Goal: Task Accomplishment & Management: Manage account settings

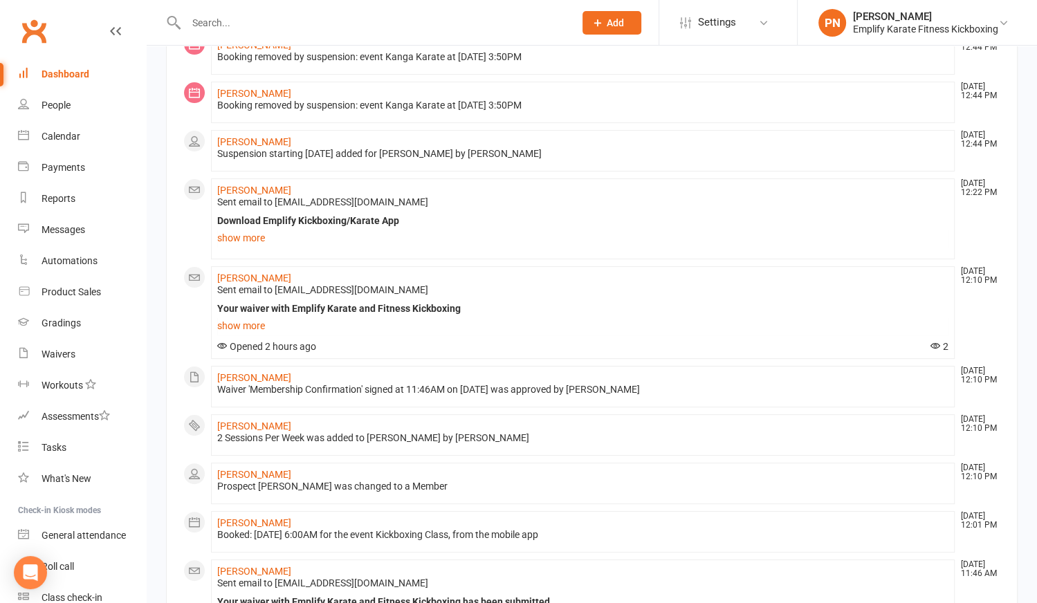
click at [279, 23] on input "text" at bounding box center [373, 22] width 383 height 19
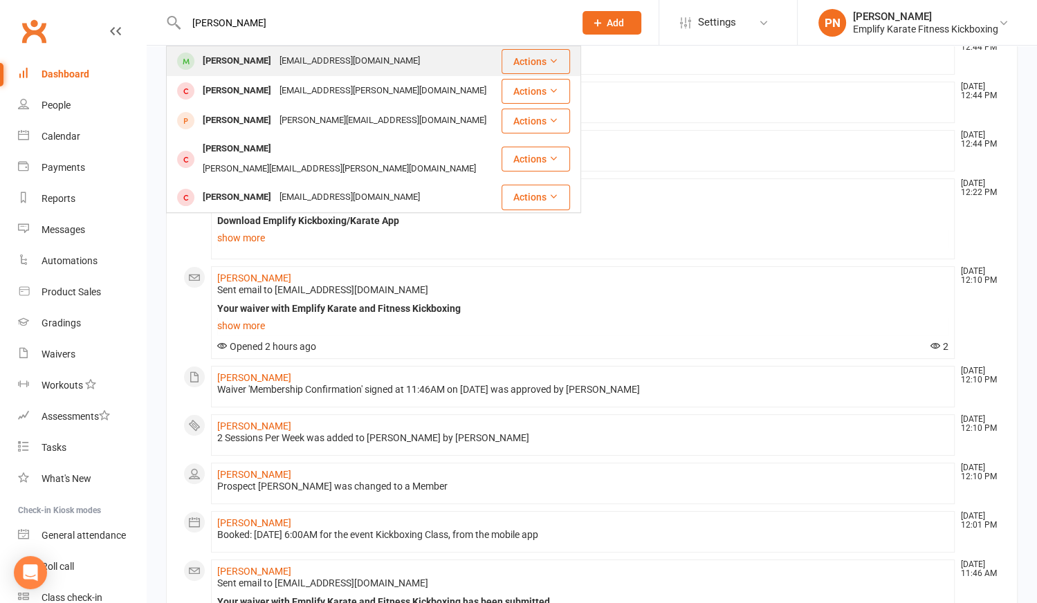
type input "[PERSON_NAME]"
click at [266, 64] on div "[PERSON_NAME]" at bounding box center [237, 61] width 77 height 20
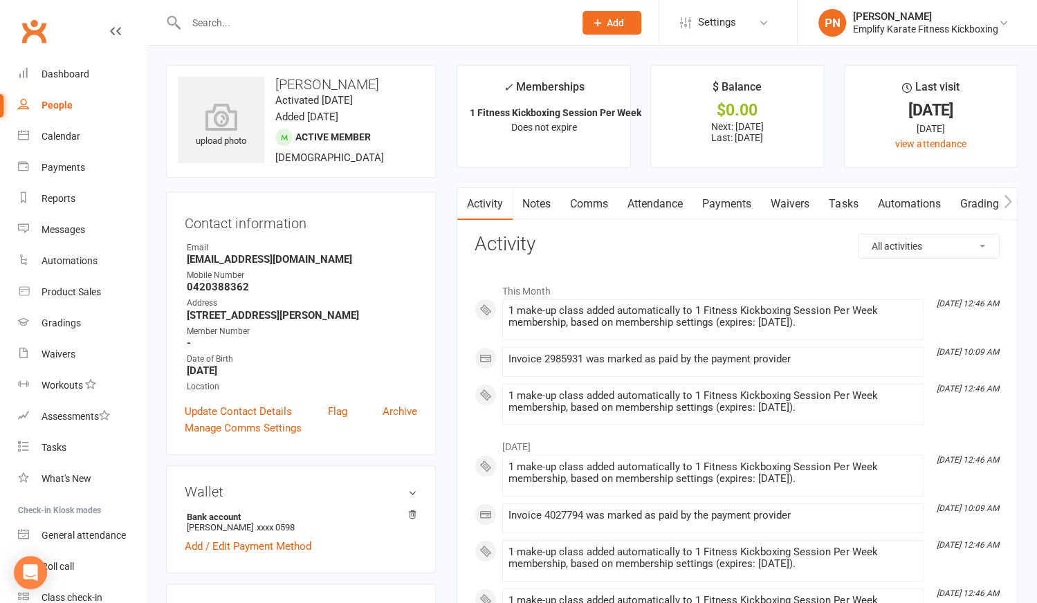
click at [719, 205] on link "Payments" at bounding box center [726, 204] width 68 height 32
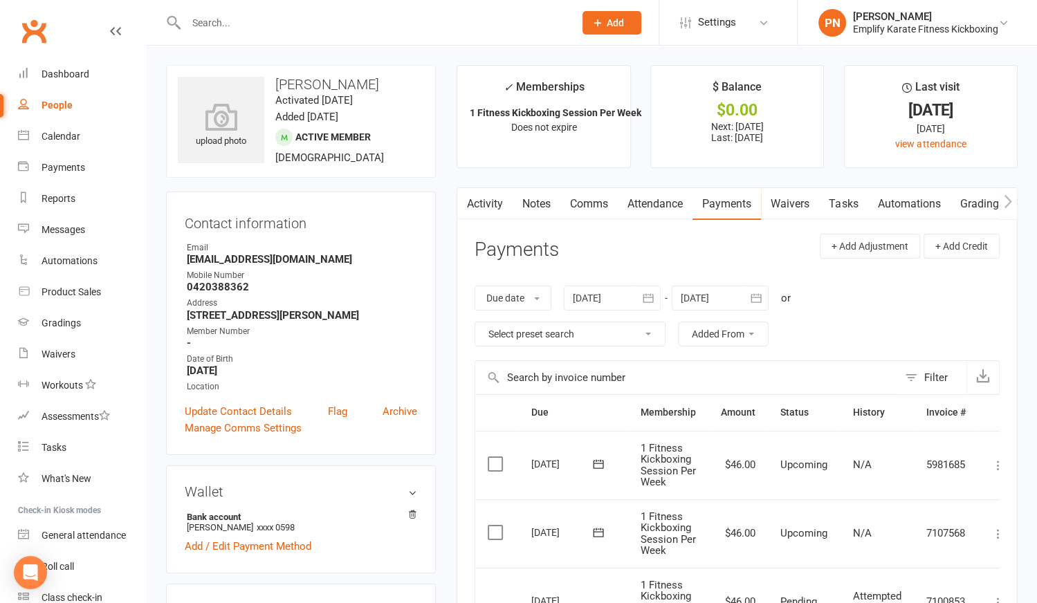
click at [654, 207] on link "Attendance" at bounding box center [655, 204] width 75 height 32
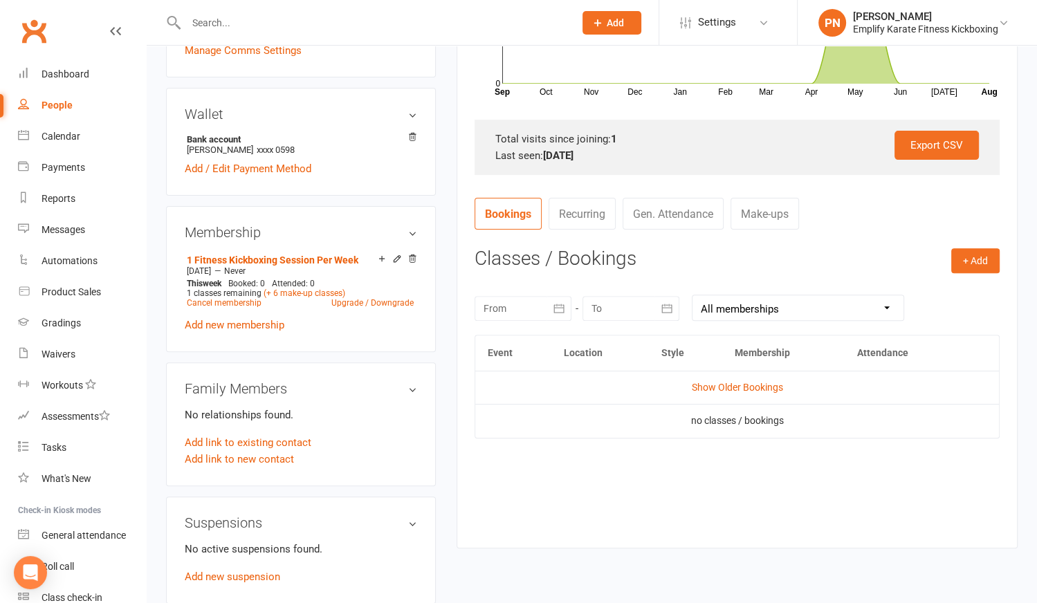
scroll to position [378, 0]
click at [250, 299] on link "Cancel membership" at bounding box center [224, 302] width 75 height 10
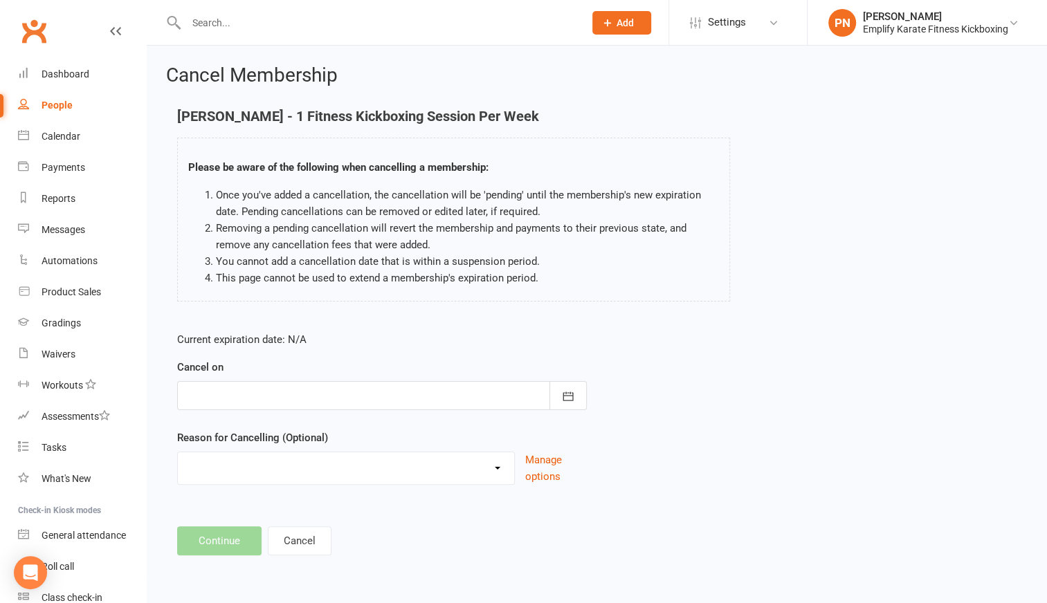
click at [269, 400] on div at bounding box center [381, 395] width 409 height 29
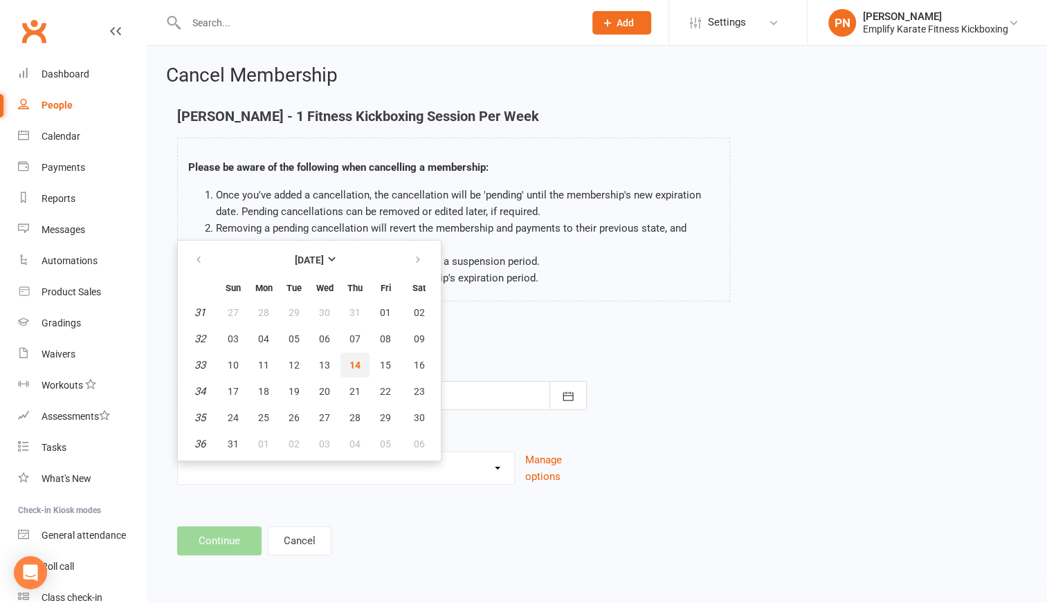
click at [356, 357] on button "14" at bounding box center [354, 365] width 29 height 25
type input "[DATE]"
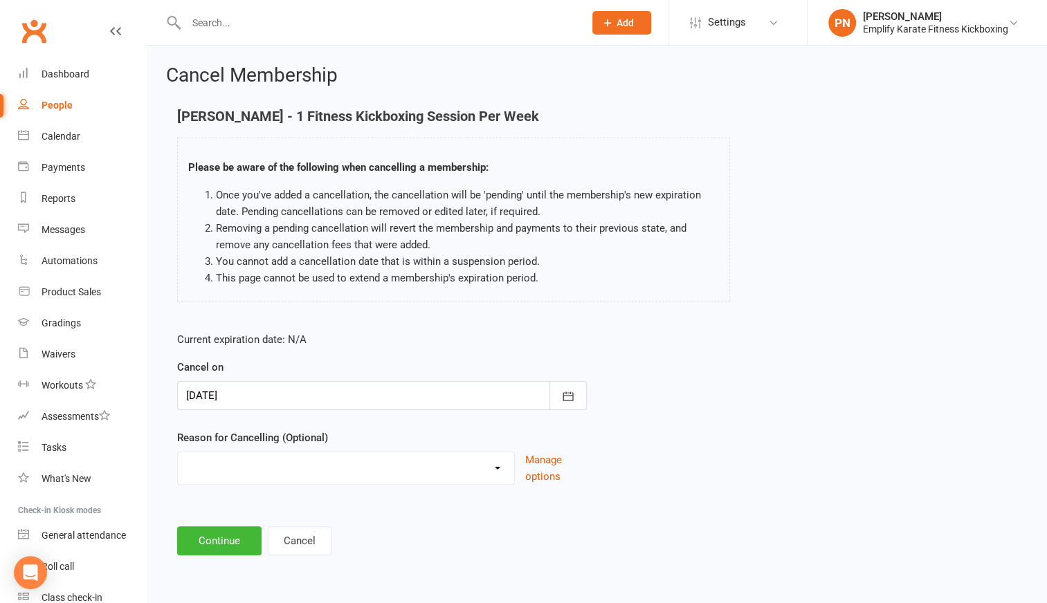
click at [329, 479] on div "Break and return downgrade Holiday Injury Life issues Lost interest Money Movin…" at bounding box center [346, 468] width 338 height 33
click at [329, 476] on select "Break and return downgrade Holiday Injury Life issues Lost interest Money Movin…" at bounding box center [346, 466] width 336 height 28
select select "8"
click at [178, 452] on select "Break and return downgrade Holiday Injury Life issues Lost interest Money Movin…" at bounding box center [346, 466] width 336 height 28
click at [238, 535] on button "Continue" at bounding box center [219, 540] width 84 height 29
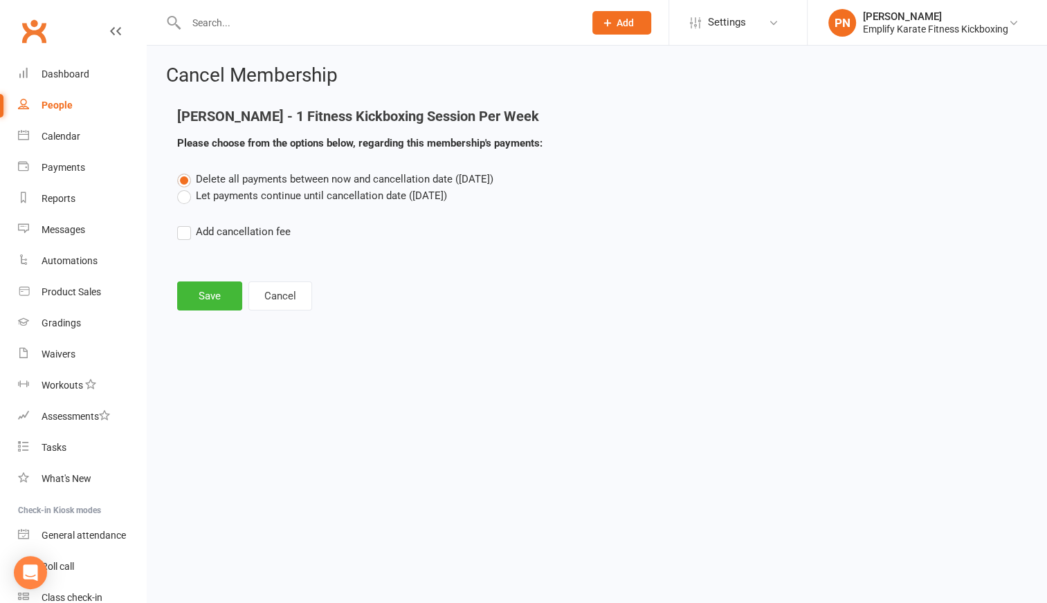
click at [182, 198] on label "Let payments continue until cancellation date ([DATE])" at bounding box center [312, 195] width 270 height 17
click at [182, 187] on input "Let payments continue until cancellation date ([DATE])" at bounding box center [181, 187] width 9 height 0
click at [199, 293] on button "Save" at bounding box center [209, 296] width 65 height 29
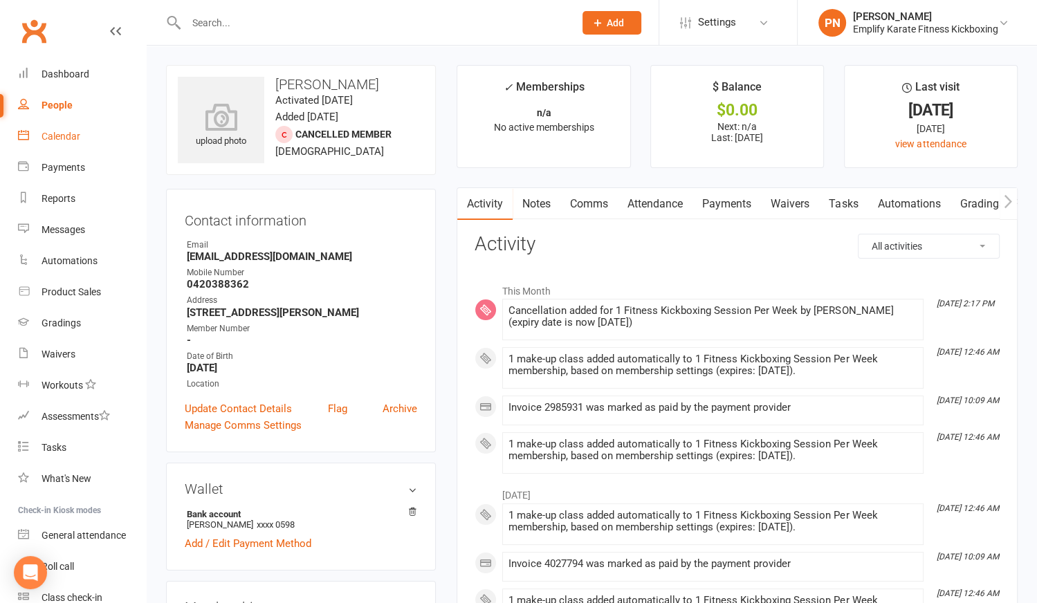
click at [65, 136] on div "Calendar" at bounding box center [61, 136] width 39 height 11
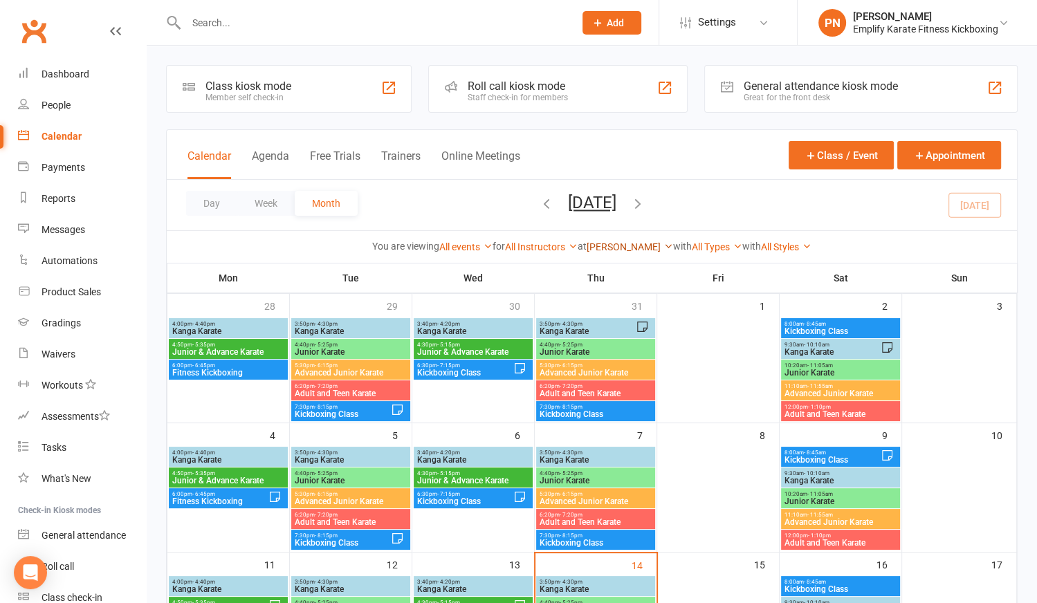
click at [629, 243] on link "[PERSON_NAME]" at bounding box center [630, 246] width 86 height 11
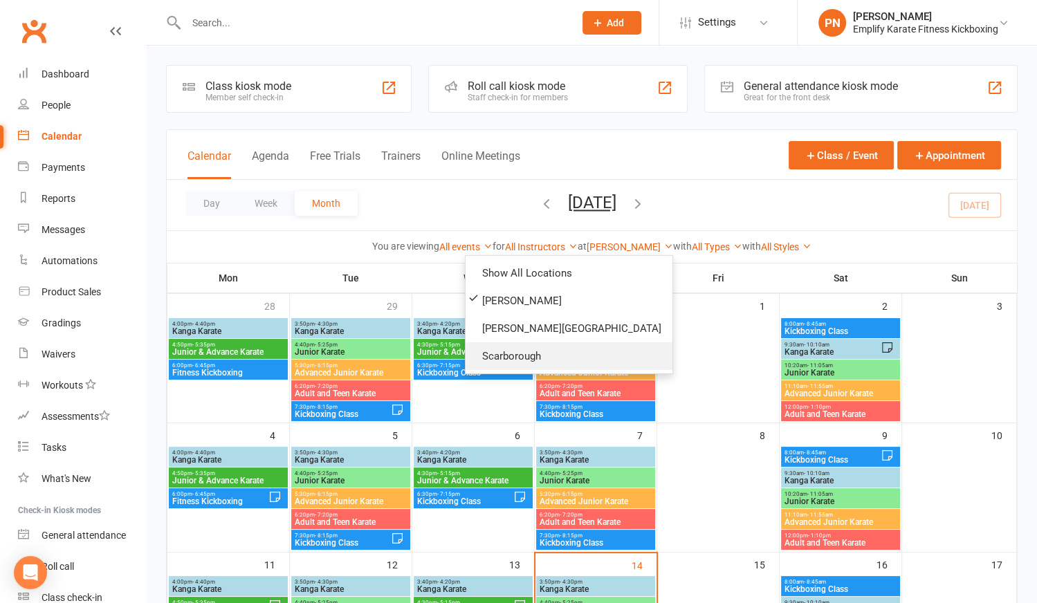
click at [560, 349] on link "Scarborough" at bounding box center [569, 356] width 207 height 28
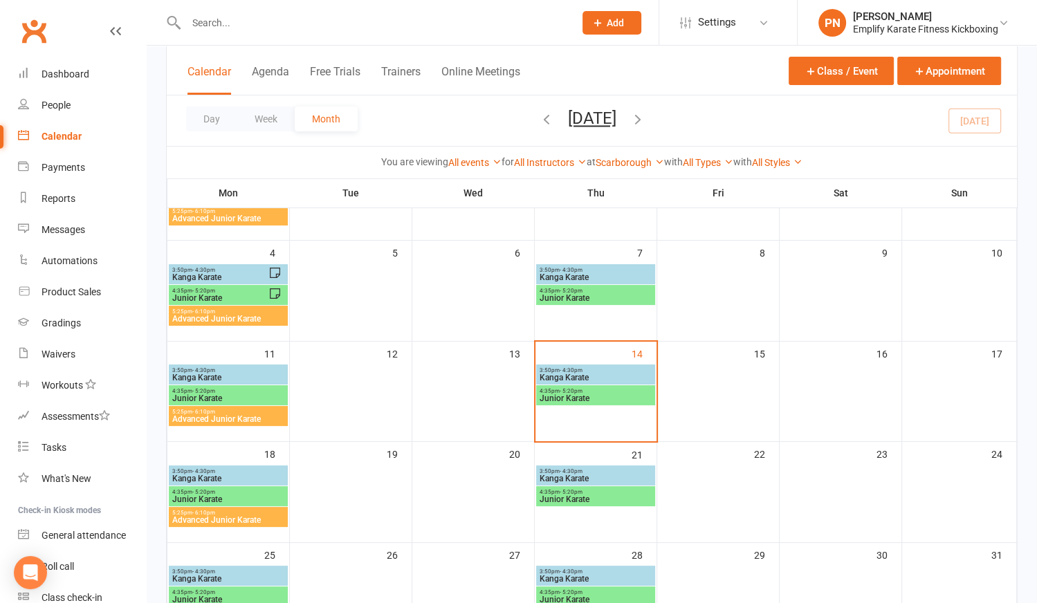
scroll to position [156, 0]
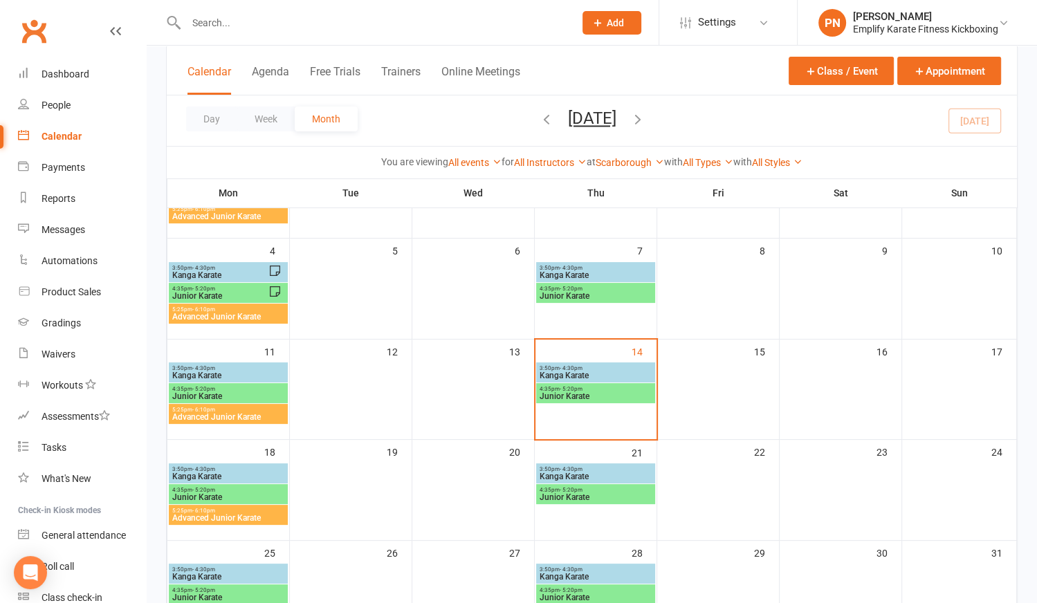
click at [570, 375] on span "Kanga Karate" at bounding box center [595, 375] width 113 height 8
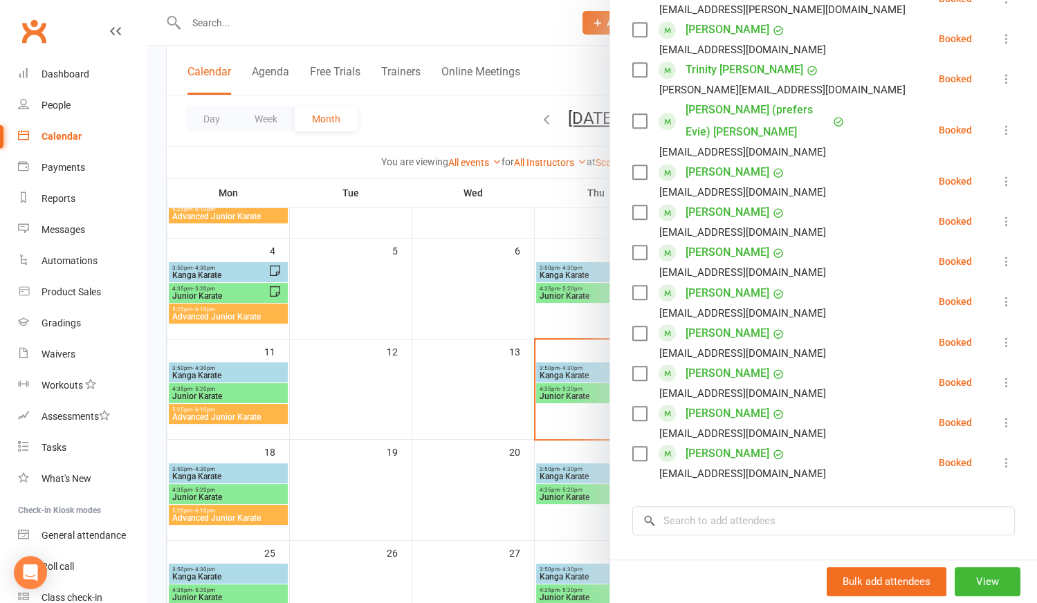
scroll to position [703, 0]
click at [576, 391] on div at bounding box center [592, 301] width 890 height 603
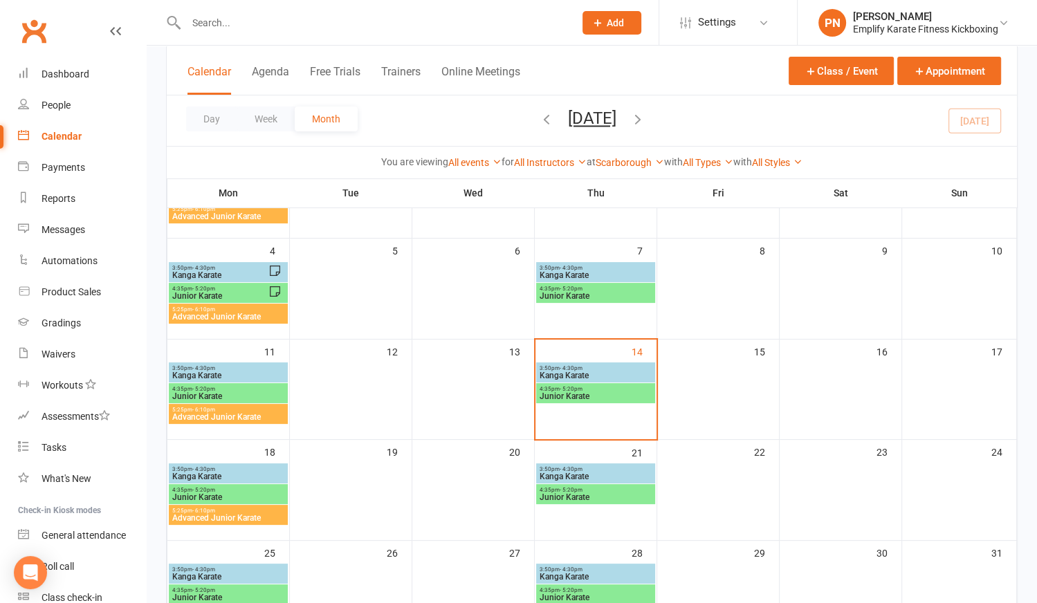
click at [576, 392] on span "Junior Karate" at bounding box center [595, 396] width 113 height 8
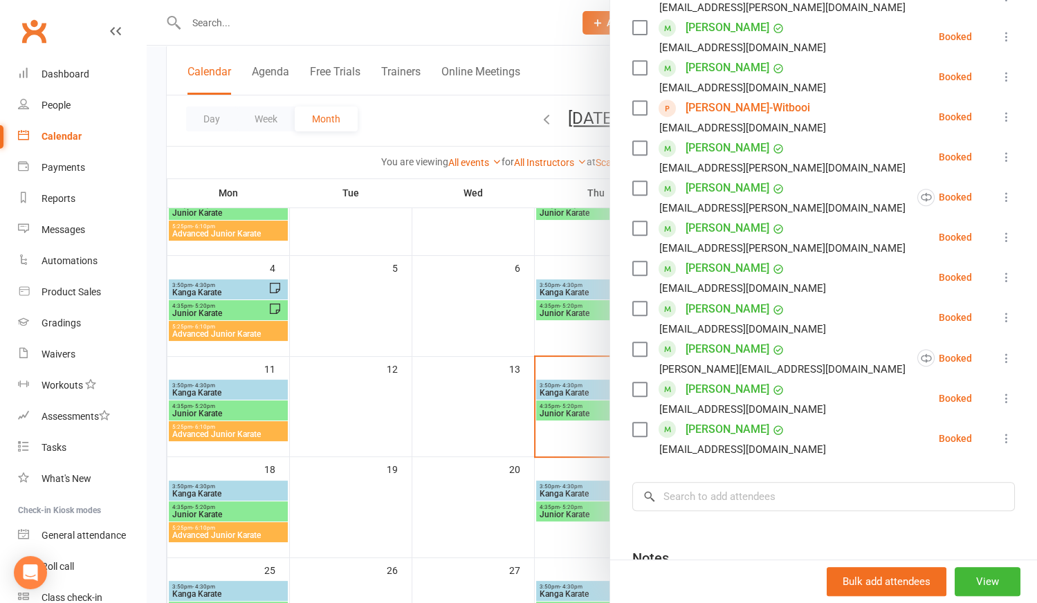
scroll to position [573, 0]
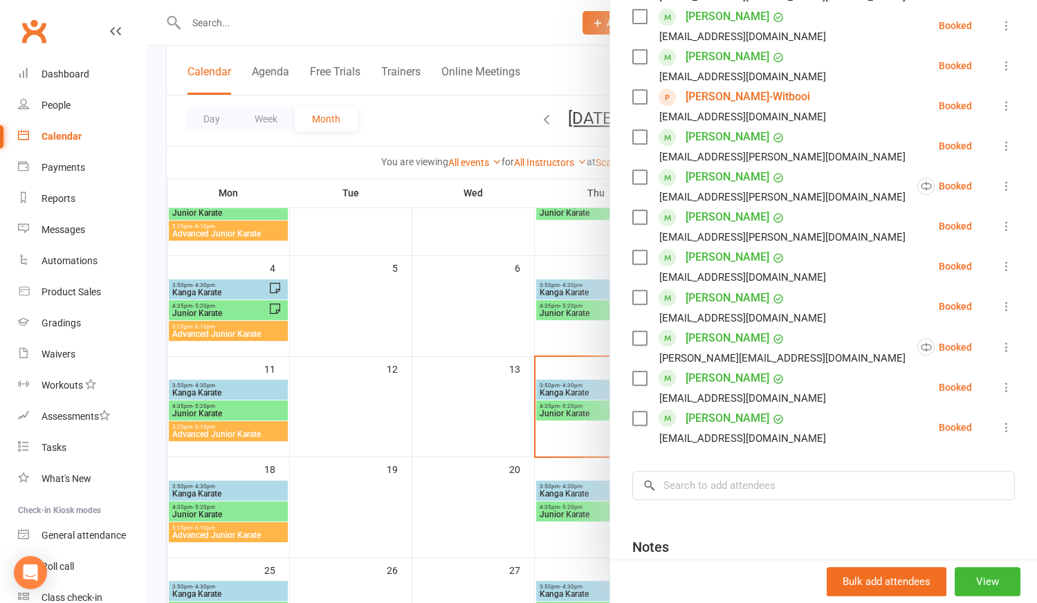
click at [473, 417] on div at bounding box center [592, 301] width 890 height 603
